Goal: Information Seeking & Learning: Learn about a topic

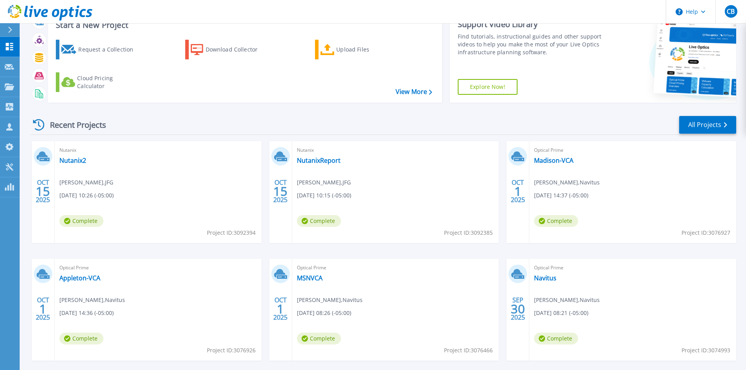
scroll to position [66, 0]
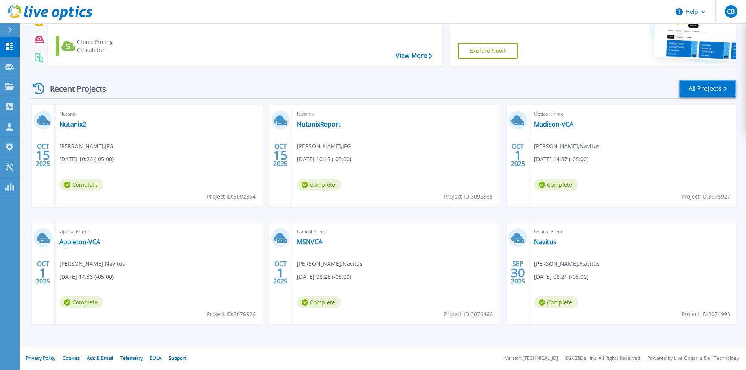
click at [710, 89] on link "All Projects" at bounding box center [707, 89] width 57 height 18
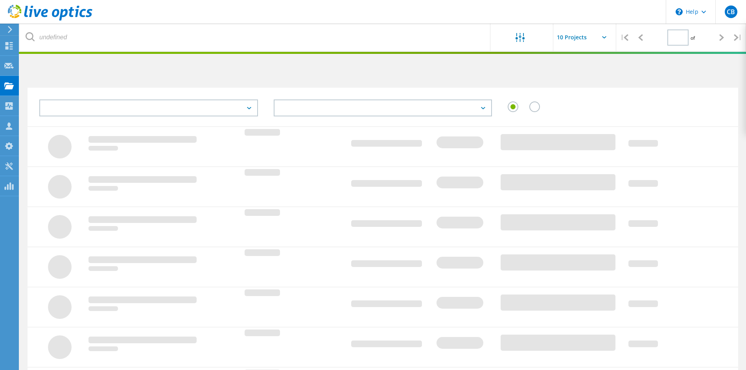
type input "1"
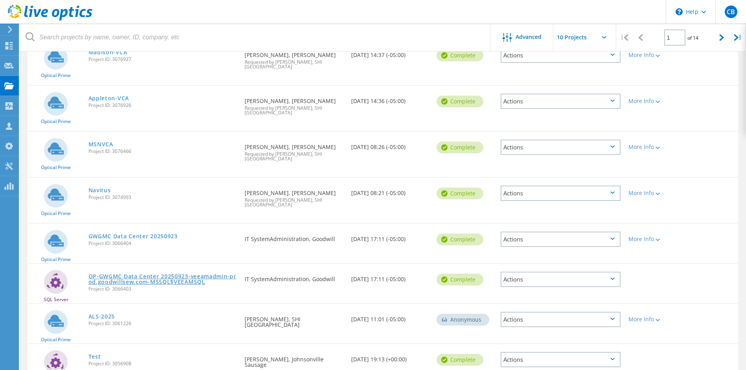
scroll to position [206, 0]
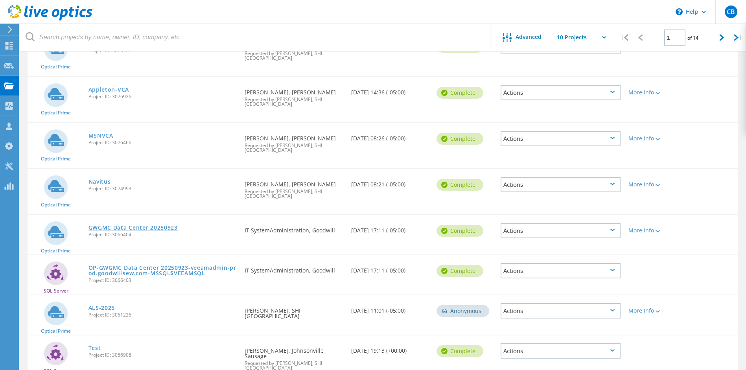
click at [123, 225] on link "GWGMC Data Center 20250923" at bounding box center [132, 228] width 89 height 6
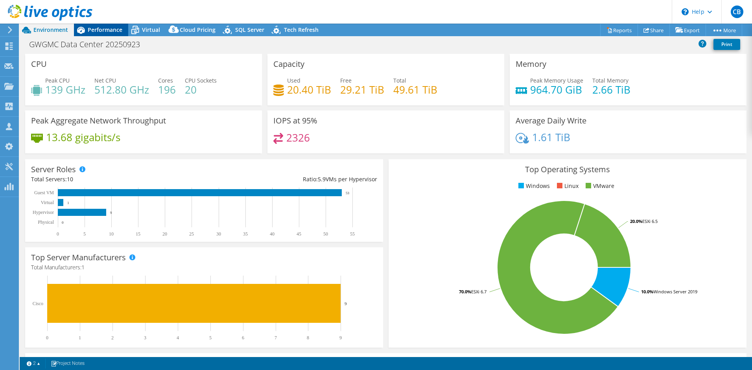
click at [102, 29] on span "Performance" at bounding box center [105, 29] width 35 height 7
select select "USEast"
select select "USD"
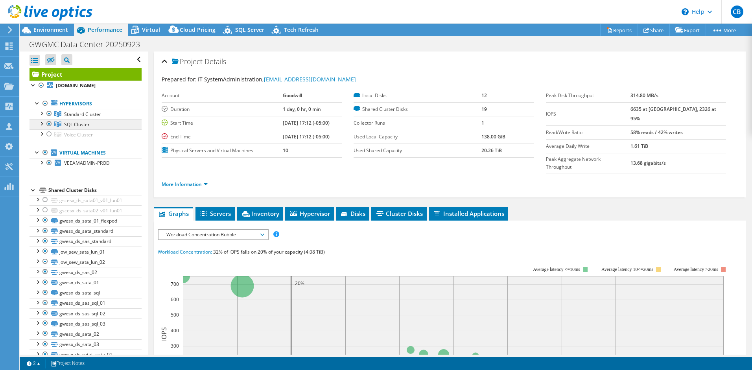
click at [79, 125] on span "SQL Cluster" at bounding box center [77, 124] width 26 height 7
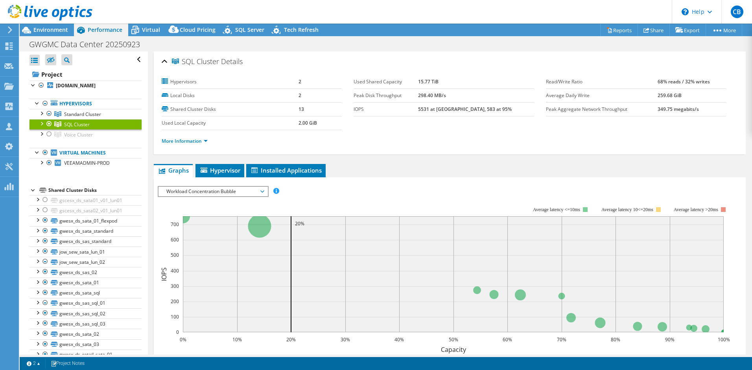
click at [40, 124] on div at bounding box center [41, 123] width 8 height 8
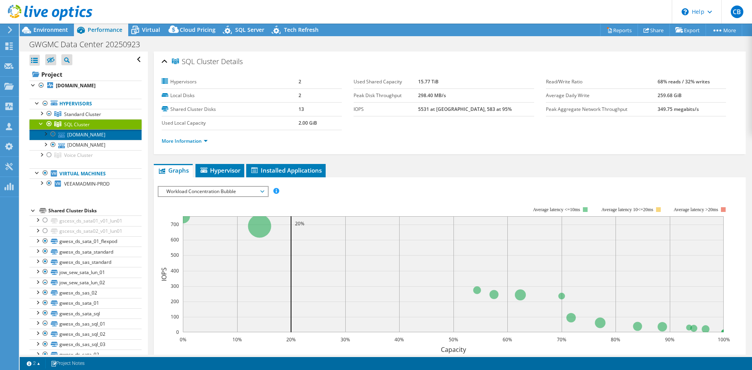
click at [84, 140] on link "[DOMAIN_NAME]" at bounding box center [85, 134] width 112 height 10
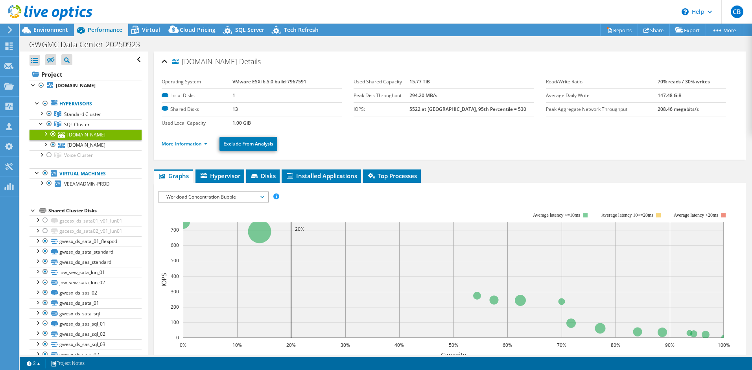
click at [197, 145] on link "More Information" at bounding box center [185, 143] width 46 height 7
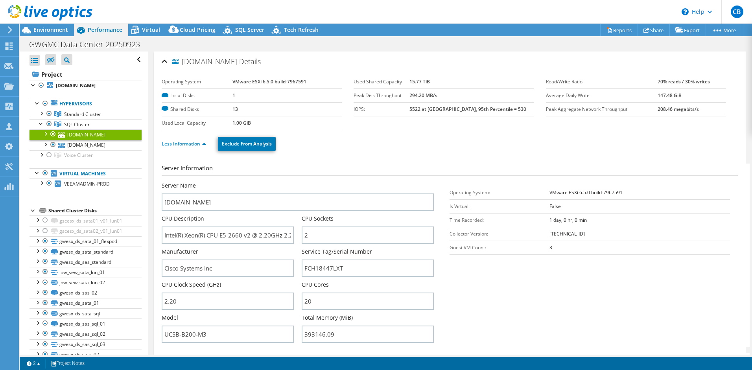
click at [470, 295] on section "Server Information Server Name [DOMAIN_NAME] CPU Description Intel(R) Xeon(R) C…" at bounding box center [452, 255] width 580 height 183
click at [79, 150] on link "[DOMAIN_NAME]" at bounding box center [85, 145] width 112 height 10
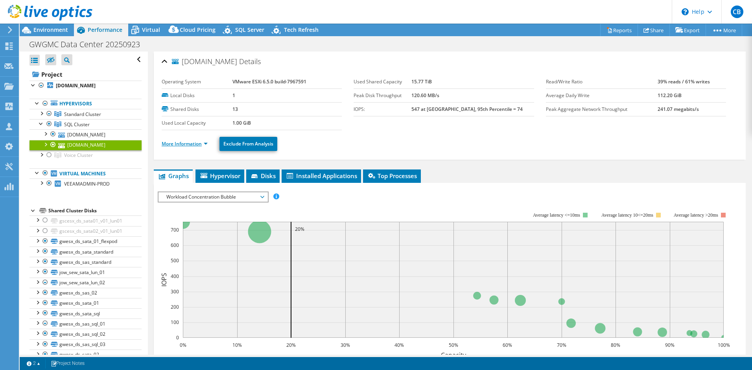
click at [173, 145] on link "More Information" at bounding box center [185, 143] width 46 height 7
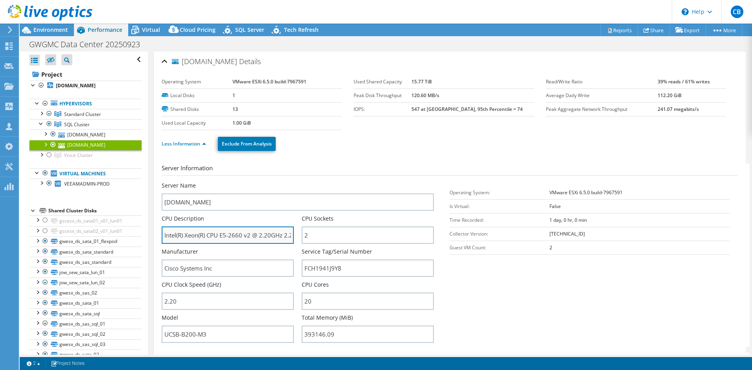
click at [264, 237] on input "Intel(R) Xeon(R) CPU E5-2660 v2 @ 2.20GHz 2.20 GHz" at bounding box center [228, 234] width 132 height 17
click at [218, 234] on input "Intel(R) Xeon(R) CPU E5-2660 v2 @ 2.20GHz 2.20 GHz" at bounding box center [228, 234] width 132 height 17
drag, startPoint x: 201, startPoint y: 235, endPoint x: 223, endPoint y: 236, distance: 22.4
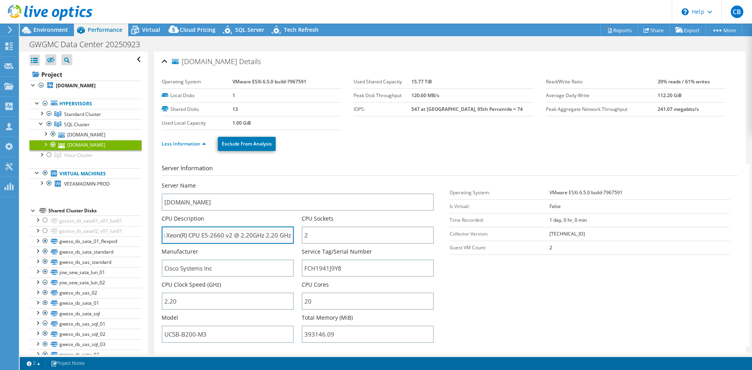
click at [223, 236] on input "Intel(R) Xeon(R) CPU E5-2660 v2 @ 2.20GHz 2.20 GHz" at bounding box center [228, 234] width 132 height 17
drag, startPoint x: 203, startPoint y: 236, endPoint x: 223, endPoint y: 237, distance: 20.5
click at [223, 237] on input "Intel(R) Xeon(R) CPU E5-2660 v2 @ 2.20GHz 2.20 GHz" at bounding box center [228, 234] width 132 height 17
click at [248, 236] on input "Intel(R) Xeon(R) CPU E5-2660 v2 @ 2.20GHz 2.20 GHz" at bounding box center [228, 234] width 132 height 17
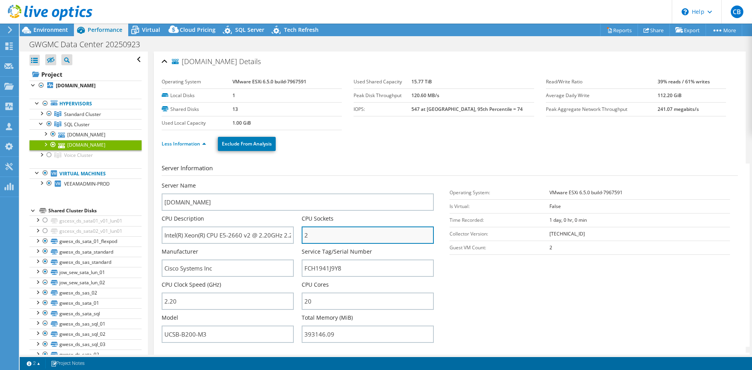
drag, startPoint x: 310, startPoint y: 234, endPoint x: 300, endPoint y: 233, distance: 10.2
click at [302, 233] on input "2" at bounding box center [368, 234] width 132 height 17
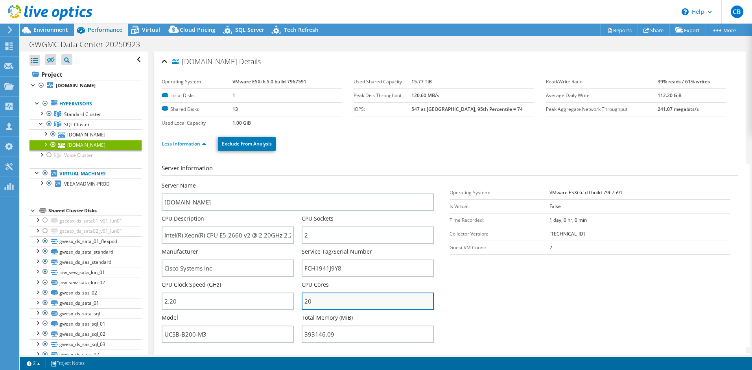
drag, startPoint x: 313, startPoint y: 298, endPoint x: 300, endPoint y: 299, distance: 12.6
click at [302, 299] on input "20" at bounding box center [368, 300] width 132 height 17
click at [489, 299] on section "Server Information Server Name [DOMAIN_NAME] CPU Description Intel(R) Xeon(R) C…" at bounding box center [452, 255] width 580 height 183
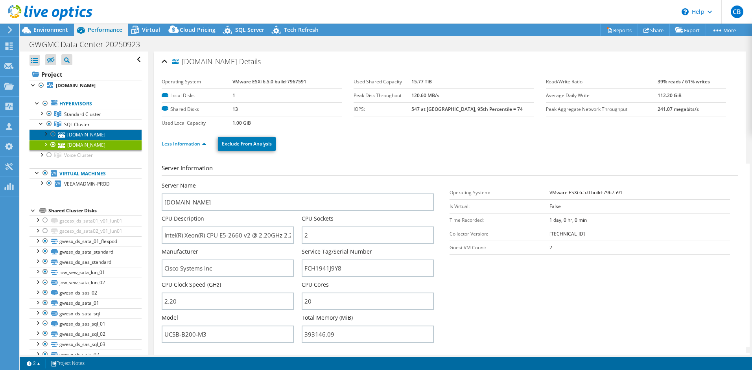
click at [78, 137] on link "[DOMAIN_NAME]" at bounding box center [85, 134] width 112 height 10
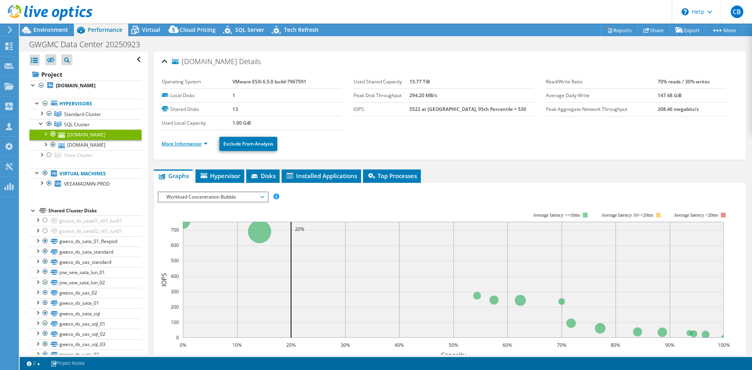
click at [190, 142] on link "More Information" at bounding box center [185, 143] width 46 height 7
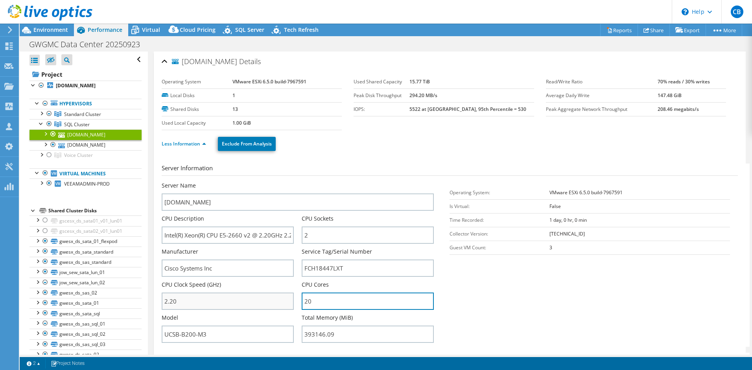
drag, startPoint x: 316, startPoint y: 303, endPoint x: 276, endPoint y: 302, distance: 40.9
click at [276, 182] on div "Server Name [DOMAIN_NAME] CPU Description Intel(R) Xeon(R) CPU E5-2660 v2 @ 2.2…" at bounding box center [302, 182] width 280 height 0
click at [471, 296] on section "Server Information Server Name [DOMAIN_NAME] CPU Description Intel(R) Xeon(R) C…" at bounding box center [452, 255] width 580 height 183
click at [42, 112] on div at bounding box center [41, 113] width 8 height 8
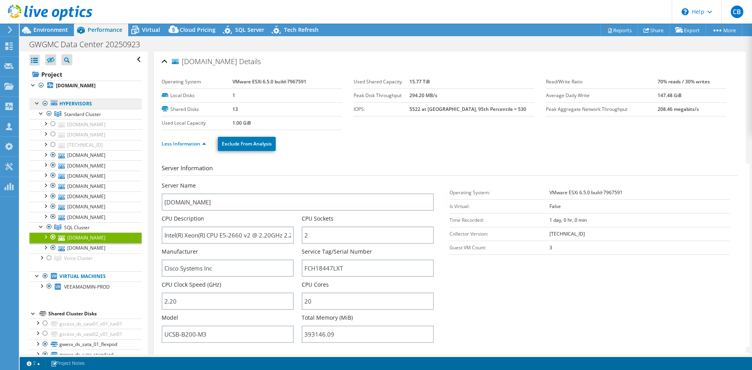
click at [81, 105] on link "Hypervisors" at bounding box center [85, 104] width 112 height 10
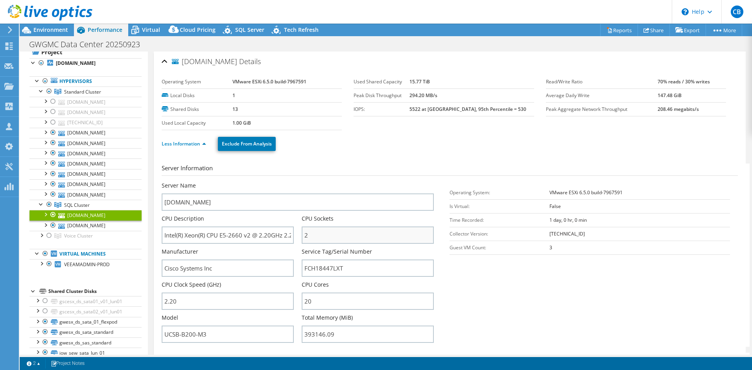
scroll to position [2, 0]
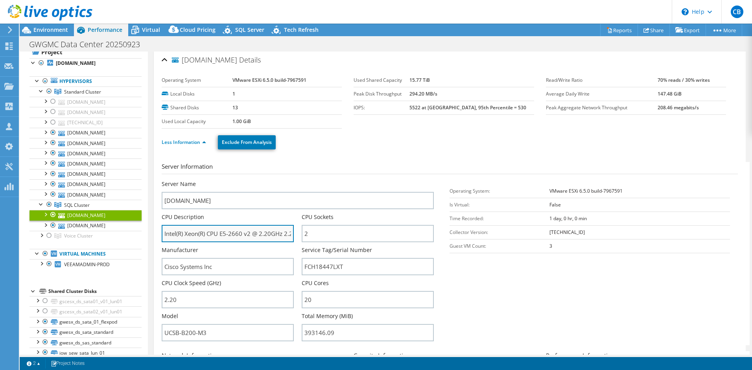
click at [243, 231] on input "Intel(R) Xeon(R) CPU E5-2660 v2 @ 2.20GHz 2.20 GHz" at bounding box center [228, 233] width 132 height 17
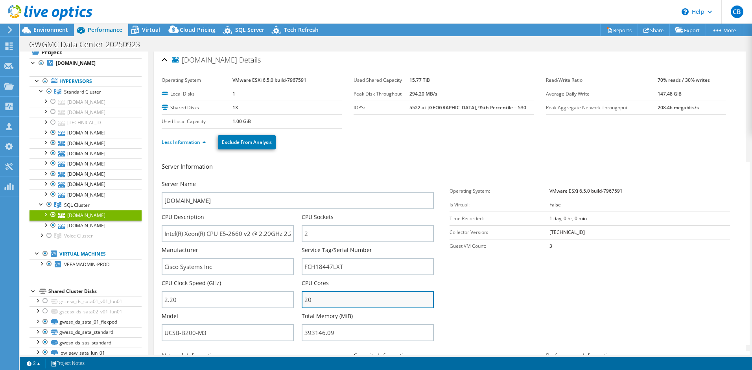
click at [342, 301] on input "20" at bounding box center [368, 299] width 132 height 17
drag, startPoint x: 331, startPoint y: 302, endPoint x: 285, endPoint y: 300, distance: 46.4
click at [285, 180] on div "Server Name [DOMAIN_NAME] CPU Description Intel(R) Xeon(R) CPU E5-2660 v2 @ 2.2…" at bounding box center [302, 180] width 280 height 0
click at [543, 267] on section "Server Information Server Name [DOMAIN_NAME] CPU Description Intel(R) Xeon(R) C…" at bounding box center [452, 253] width 580 height 183
